Goal: Task Accomplishment & Management: Complete application form

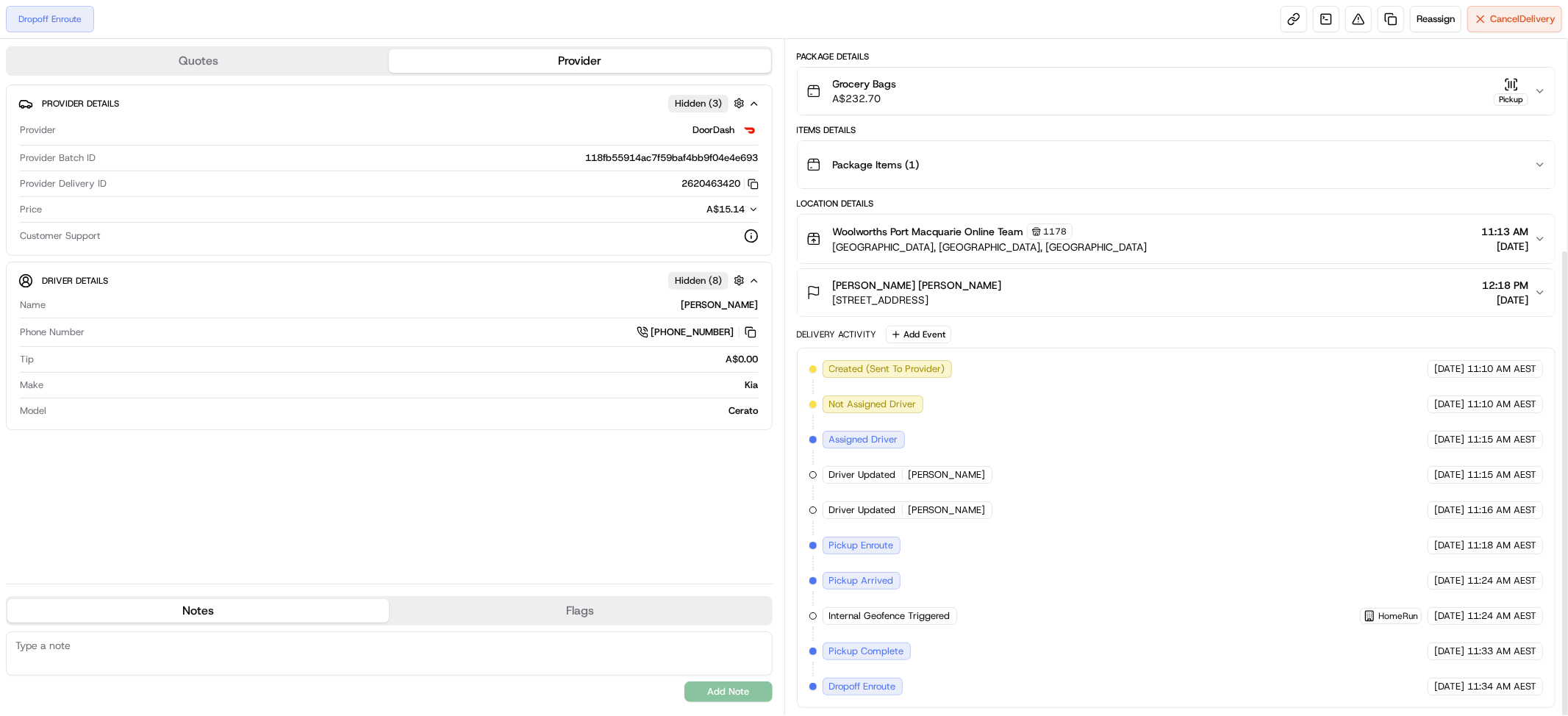
scroll to position [301, 0]
click at [1497, 23] on span "Cancel Delivery" at bounding box center [1523, 19] width 66 height 13
click at [1378, 22] on link at bounding box center [1391, 19] width 26 height 26
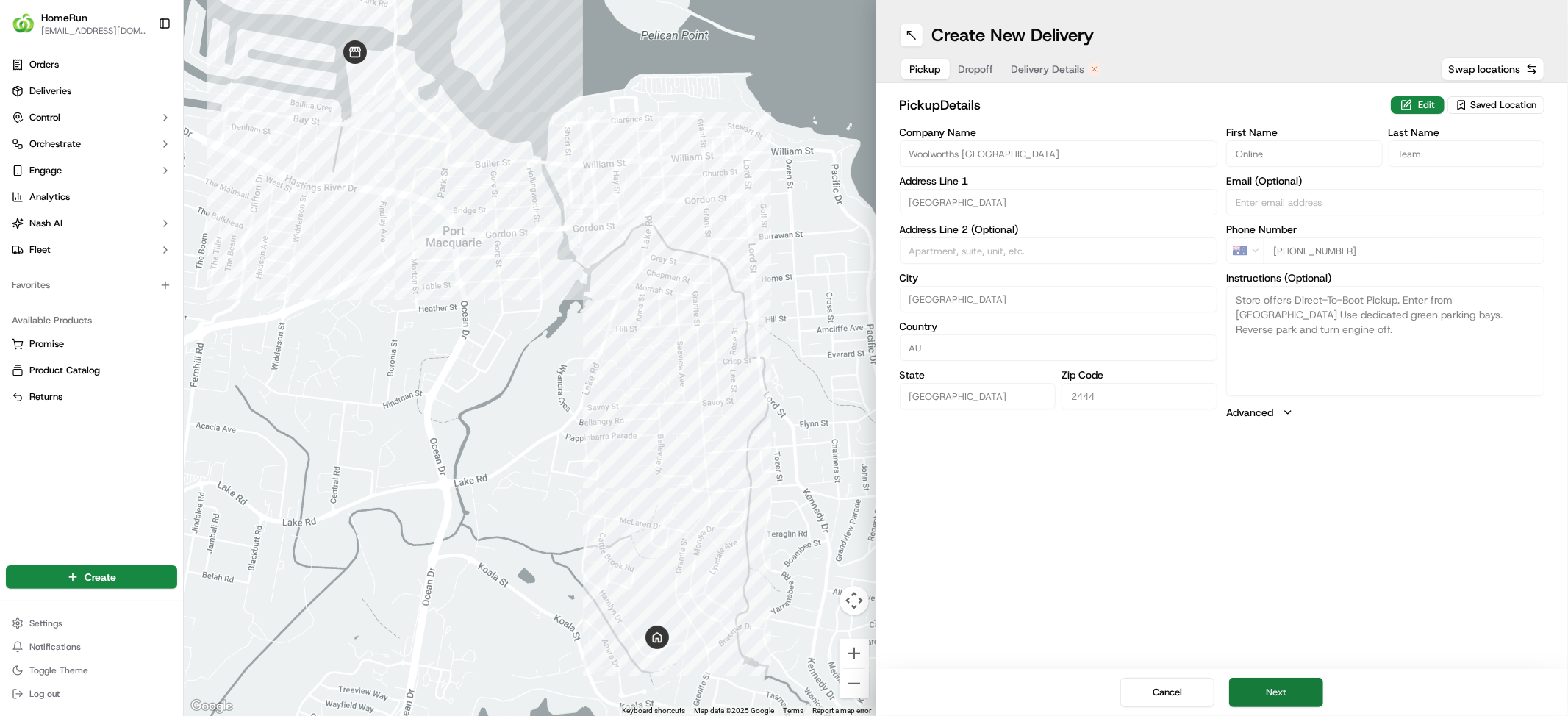
click at [1315, 683] on button "Next" at bounding box center [1275, 693] width 94 height 29
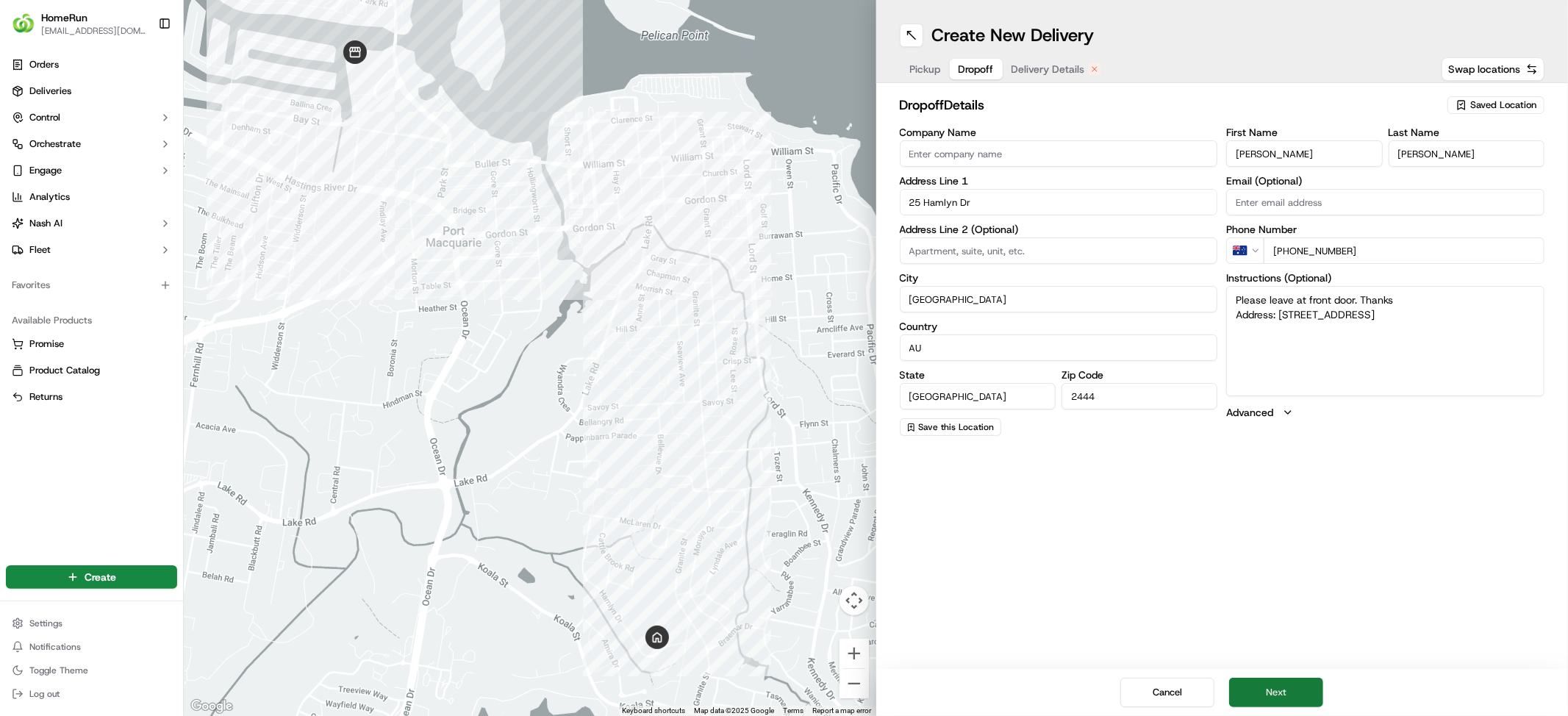
click at [1315, 678] on button "Next" at bounding box center [1275, 693] width 94 height 29
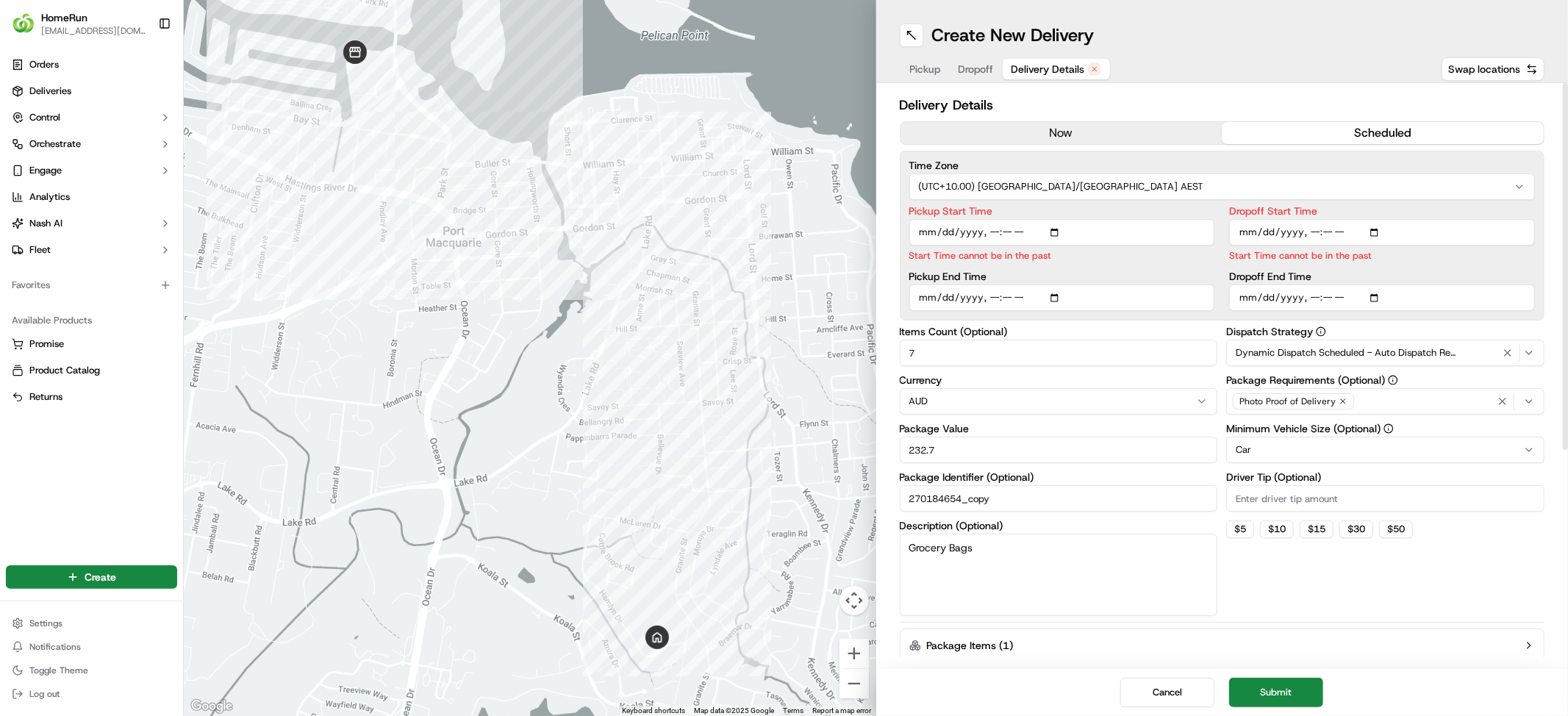
click at [1036, 246] on input "Pickup Start Time" at bounding box center [1062, 233] width 306 height 26
type input "[DATE]T15:00"
click at [1342, 246] on input "Dropoff Start Time" at bounding box center [1381, 233] width 306 height 26
type input "[DATE]T03:00"
click at [1341, 311] on input "Dropoff End Time" at bounding box center [1381, 297] width 306 height 26
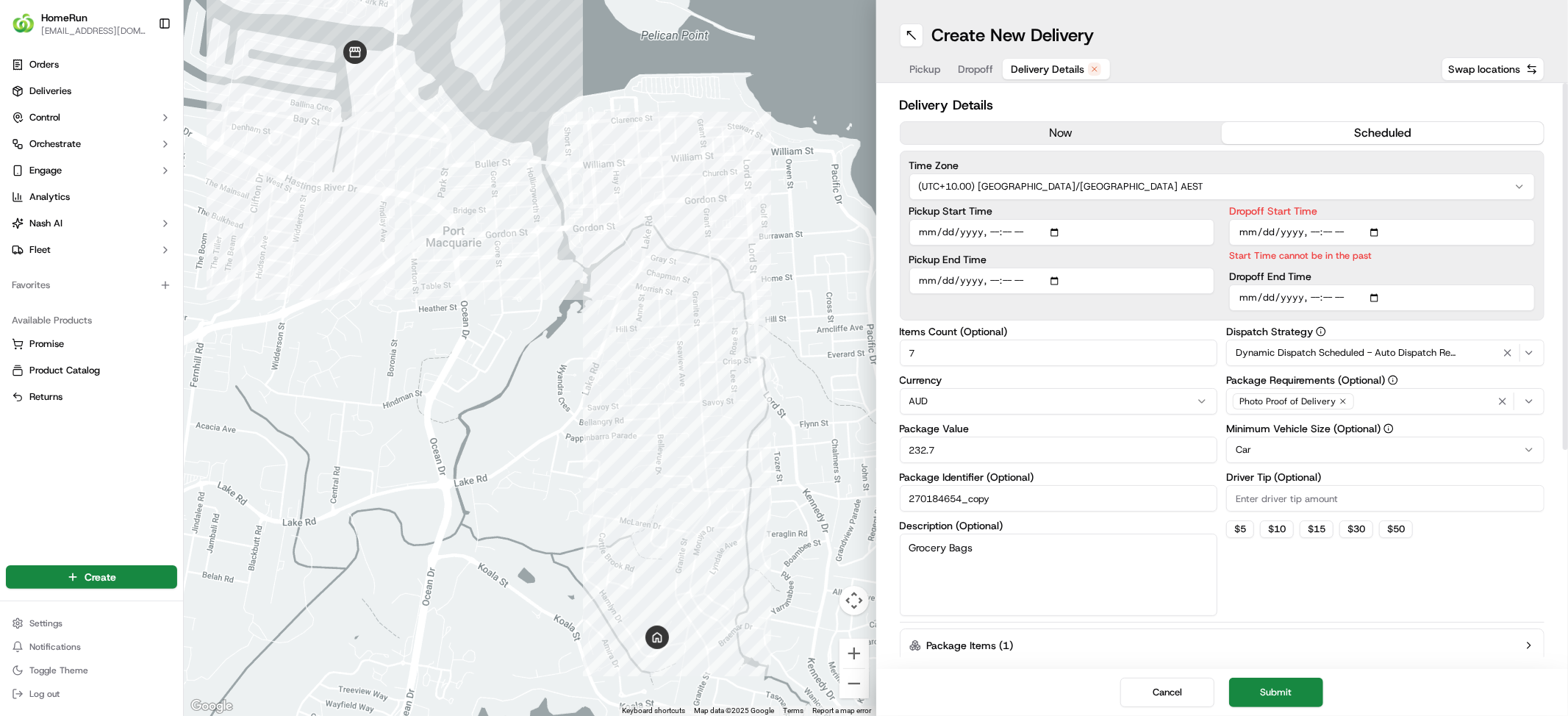
type input "[DATE]T16:00"
click at [1389, 246] on input "Dropoff Start Time" at bounding box center [1381, 233] width 306 height 26
type input "[DATE]T15:00"
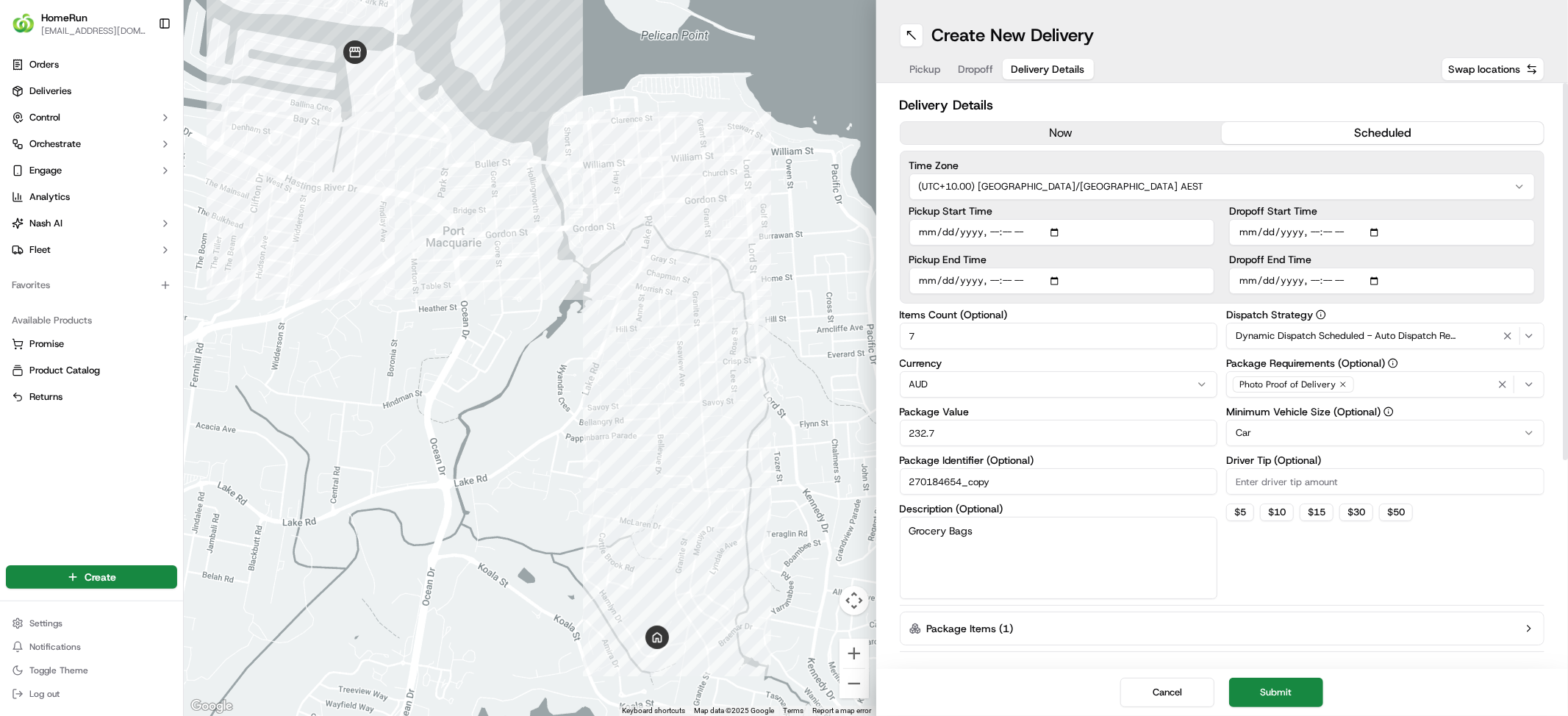
click at [1367, 304] on div "Time Zone (UTC+10.00) [GEOGRAPHIC_DATA]/[GEOGRAPHIC_DATA] AEST Pickup Start Tim…" at bounding box center [1222, 227] width 645 height 153
type input "[DATE]T16:01"
click at [1306, 692] on button "Submit" at bounding box center [1275, 693] width 94 height 29
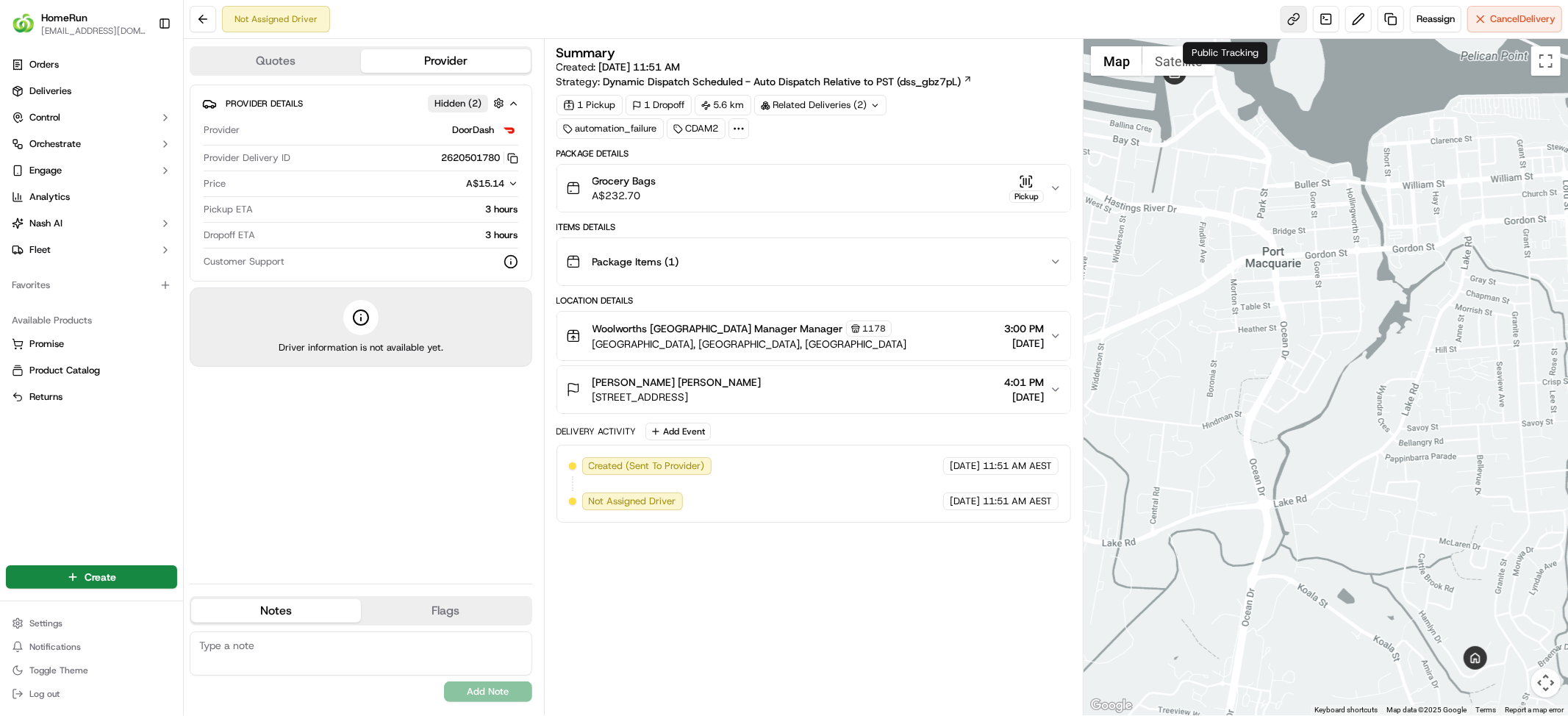
click at [1280, 24] on link at bounding box center [1293, 19] width 26 height 26
